Goal: Obtain resource: Download file/media

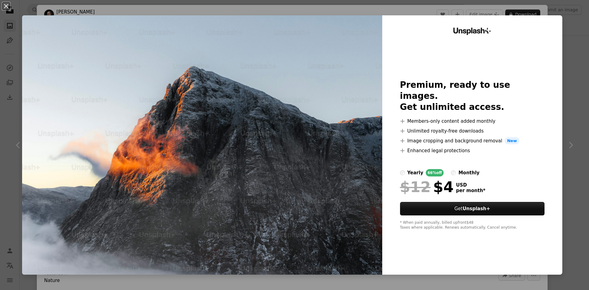
scroll to position [675, 0]
click at [556, 11] on div "An X shape Unsplash+ Premium, ready to use images. Get unlimited access. A plus…" at bounding box center [294, 145] width 589 height 290
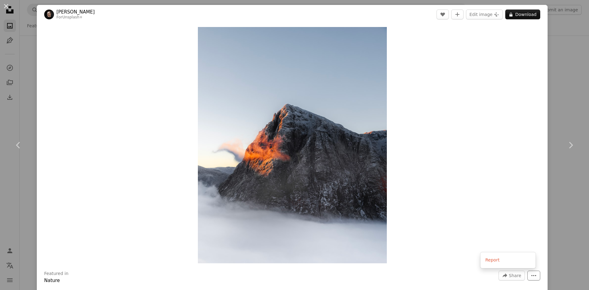
click at [532, 275] on icon "More Actions" at bounding box center [534, 276] width 6 height 6
click at [455, 89] on dialog "An X shape Chevron left Chevron right [PERSON_NAME] For Unsplash+ A heart A plu…" at bounding box center [294, 145] width 589 height 290
click at [479, 13] on button "Edit image Plus sign for Unsplash+" at bounding box center [484, 15] width 37 height 10
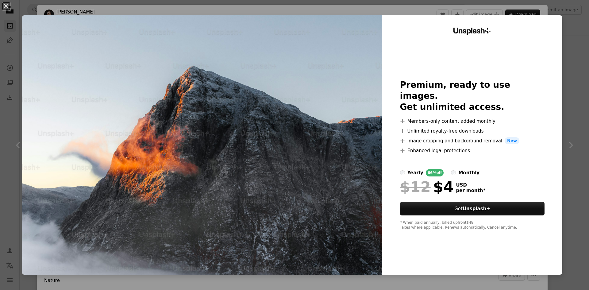
click at [530, 7] on div "An X shape Unsplash+ Premium, ready to use images. Get unlimited access. A plus…" at bounding box center [294, 145] width 589 height 290
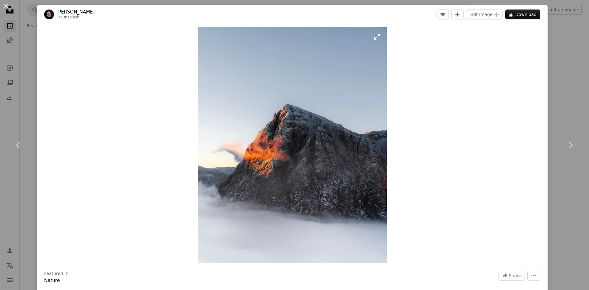
click at [280, 114] on img "Zoom in on this image" at bounding box center [292, 145] width 189 height 236
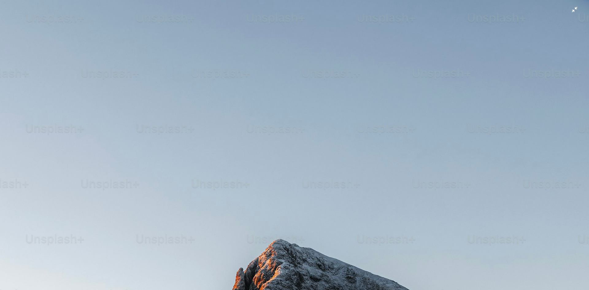
scroll to position [218, 0]
